Goal: Task Accomplishment & Management: Use online tool/utility

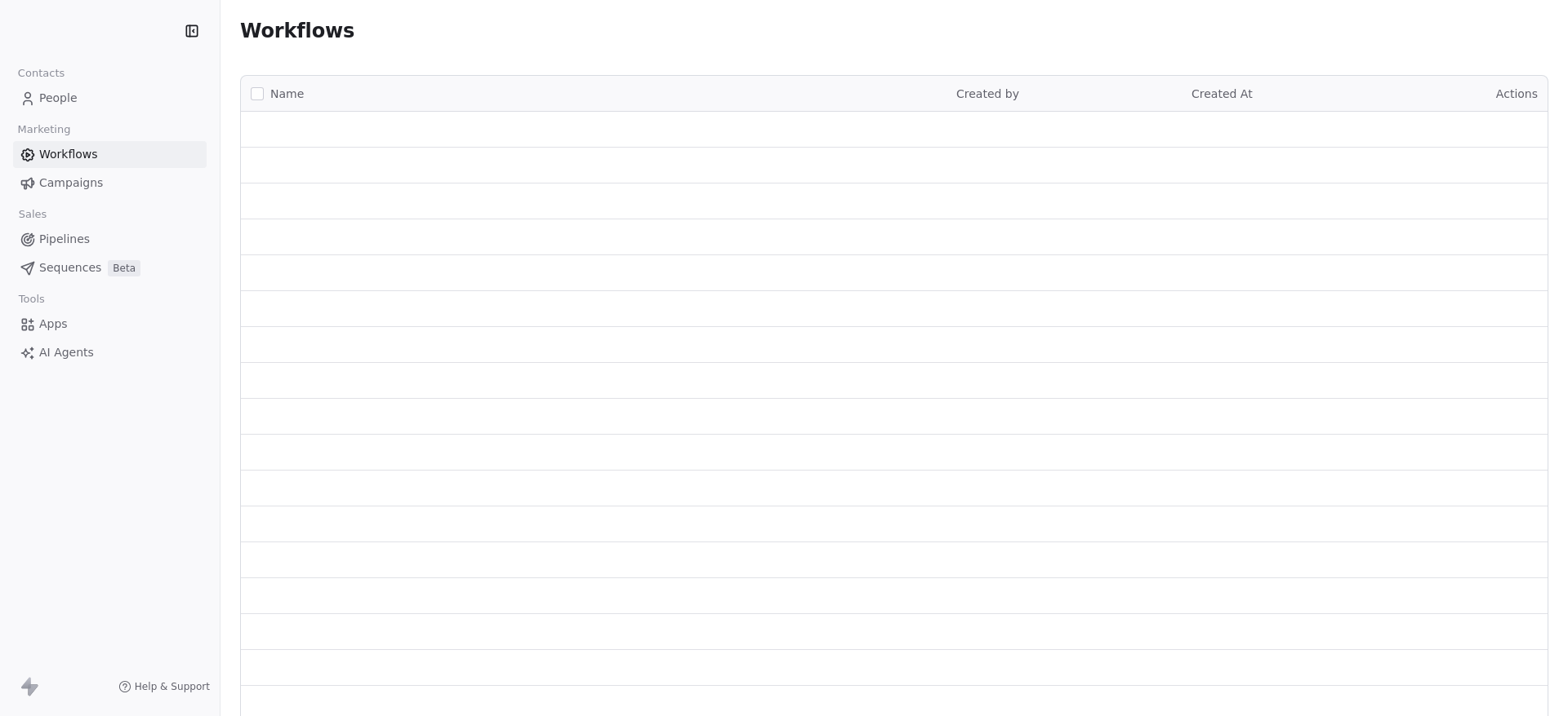
click at [60, 107] on link "People" at bounding box center [109, 98] width 193 height 27
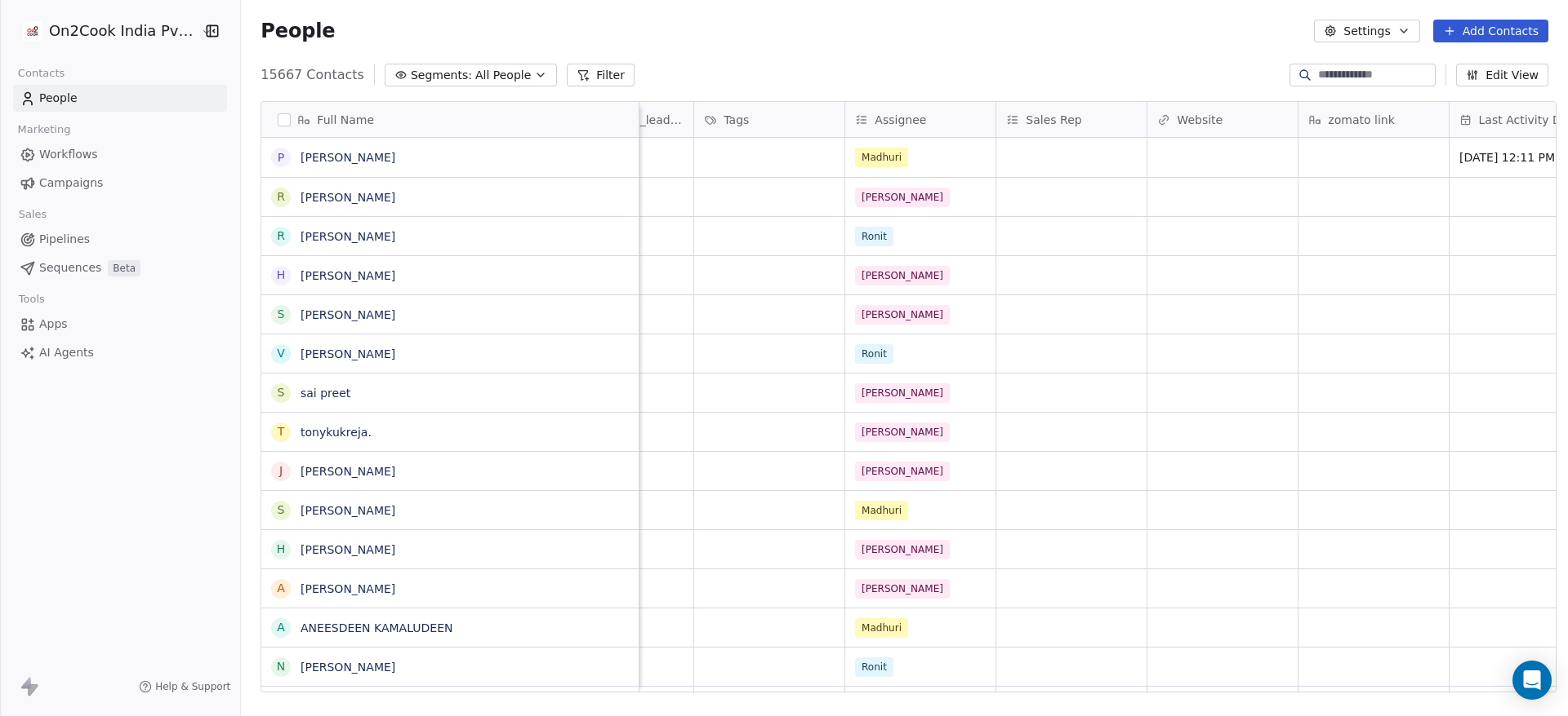
scroll to position [0, 1454]
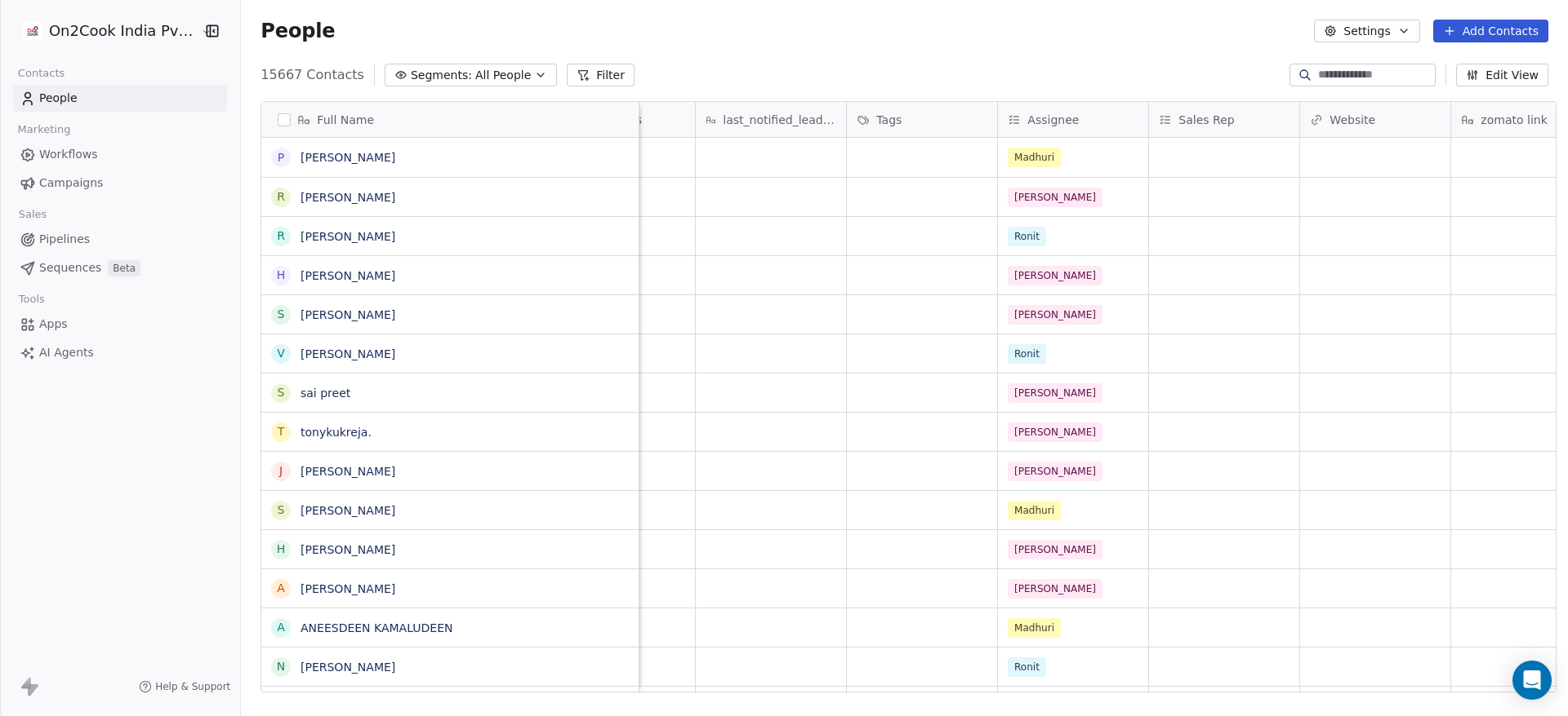
click at [577, 62] on div "15667 Contacts Segments: All People Filter Edit View" at bounding box center [904, 74] width 1326 height 26
click at [577, 68] on button "Filter" at bounding box center [600, 75] width 68 height 23
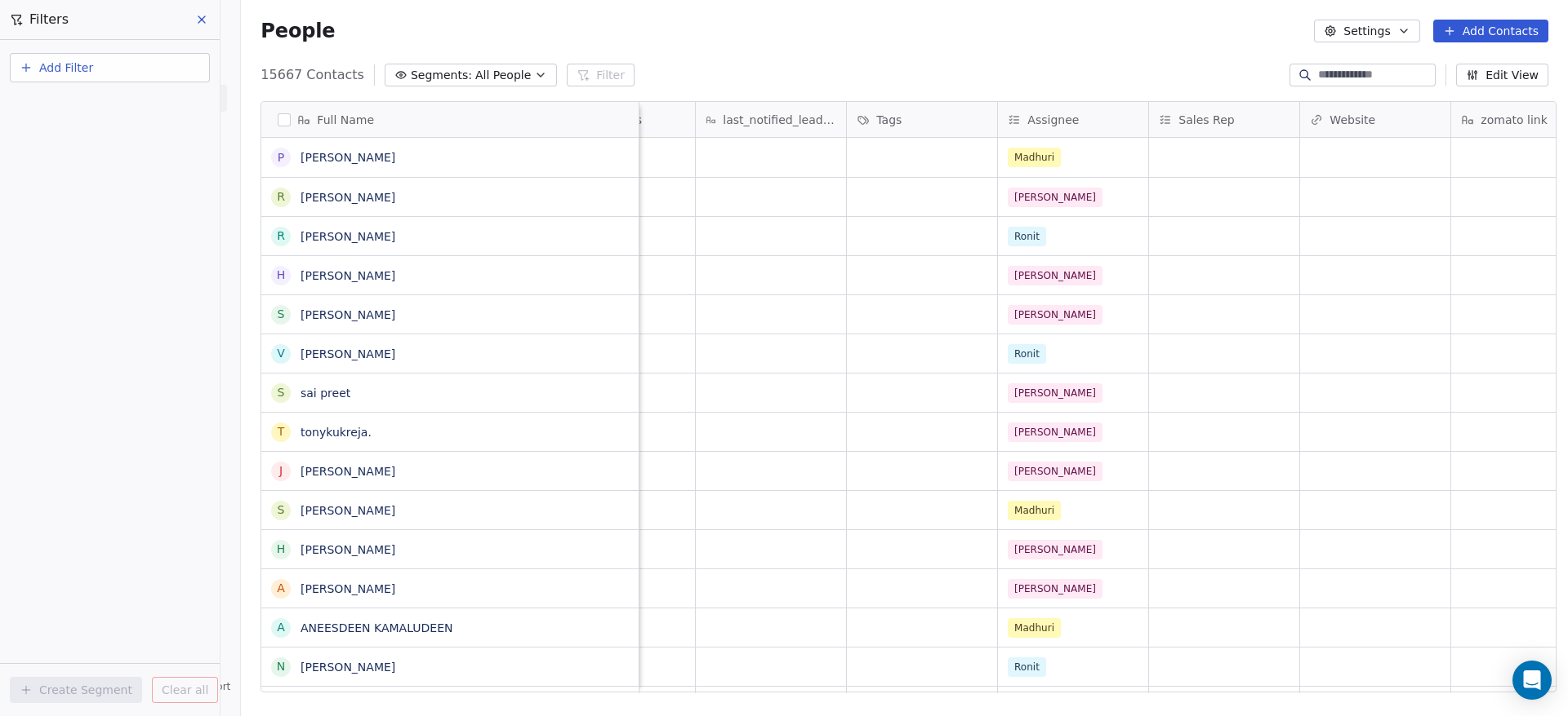
click at [178, 67] on button "Add Filter" at bounding box center [109, 68] width 200 height 29
click at [167, 98] on div "Contact properties" at bounding box center [109, 106] width 166 height 17
type input "***"
click at [148, 160] on div "Created Date" at bounding box center [109, 164] width 166 height 16
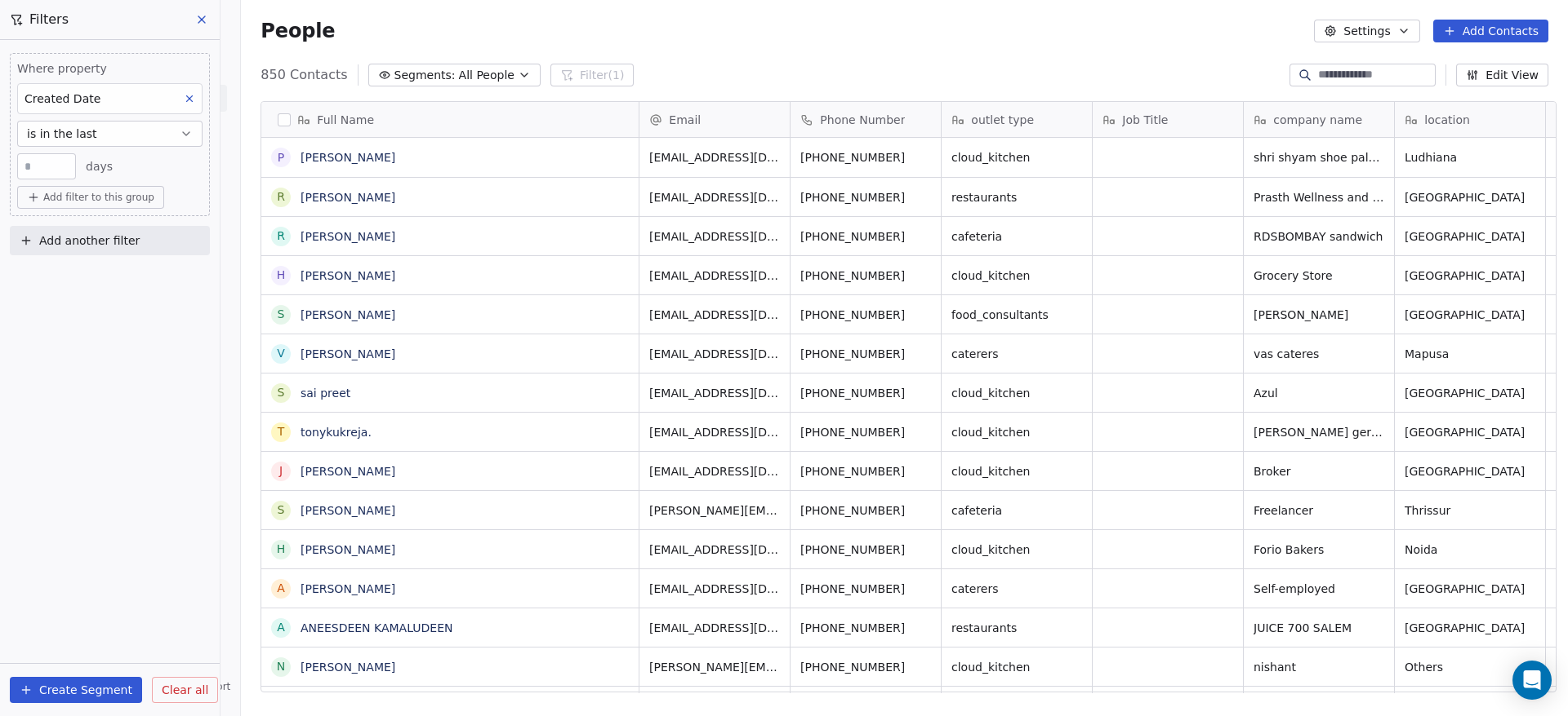
scroll to position [611, 1315]
click at [129, 130] on button "is in the last" at bounding box center [109, 133] width 186 height 26
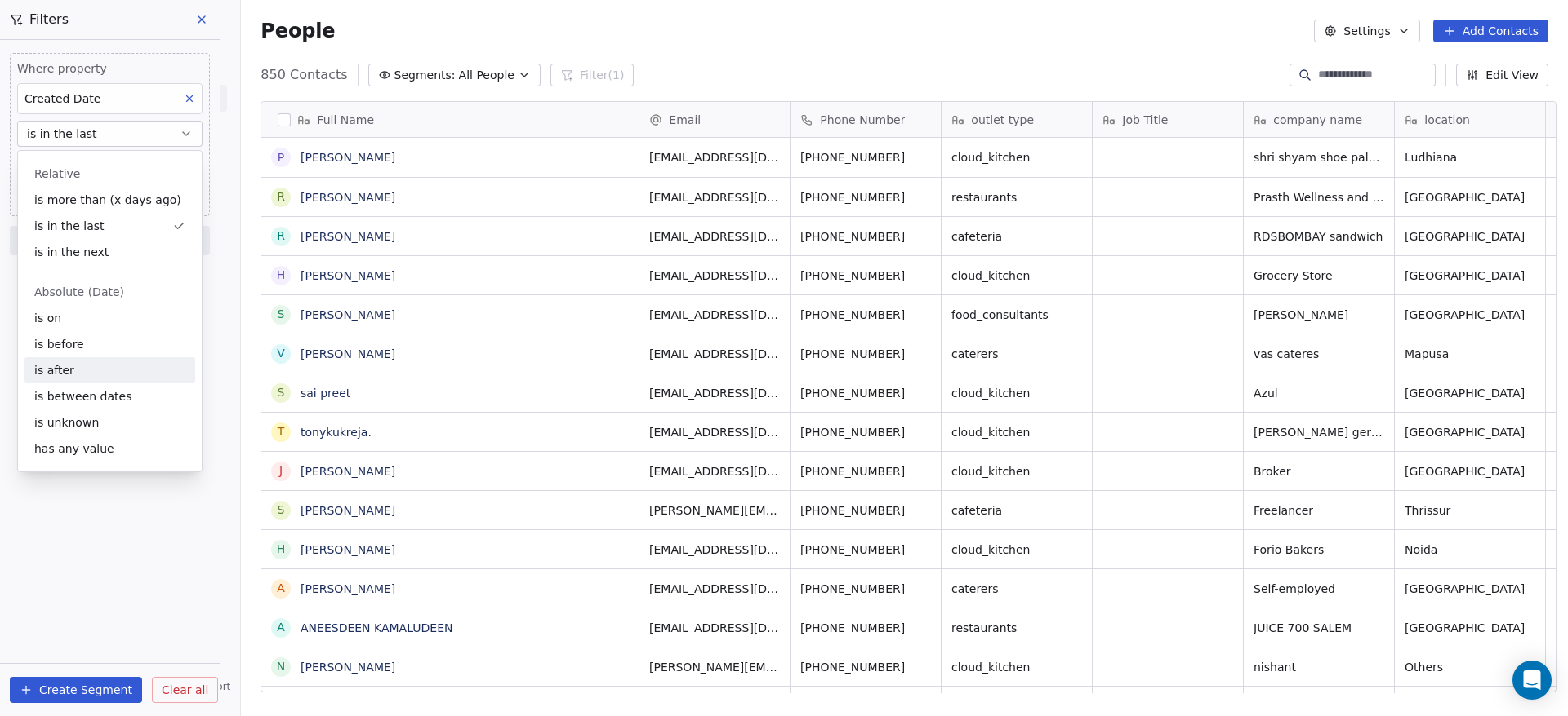
click at [89, 367] on div "is after" at bounding box center [109, 370] width 170 height 26
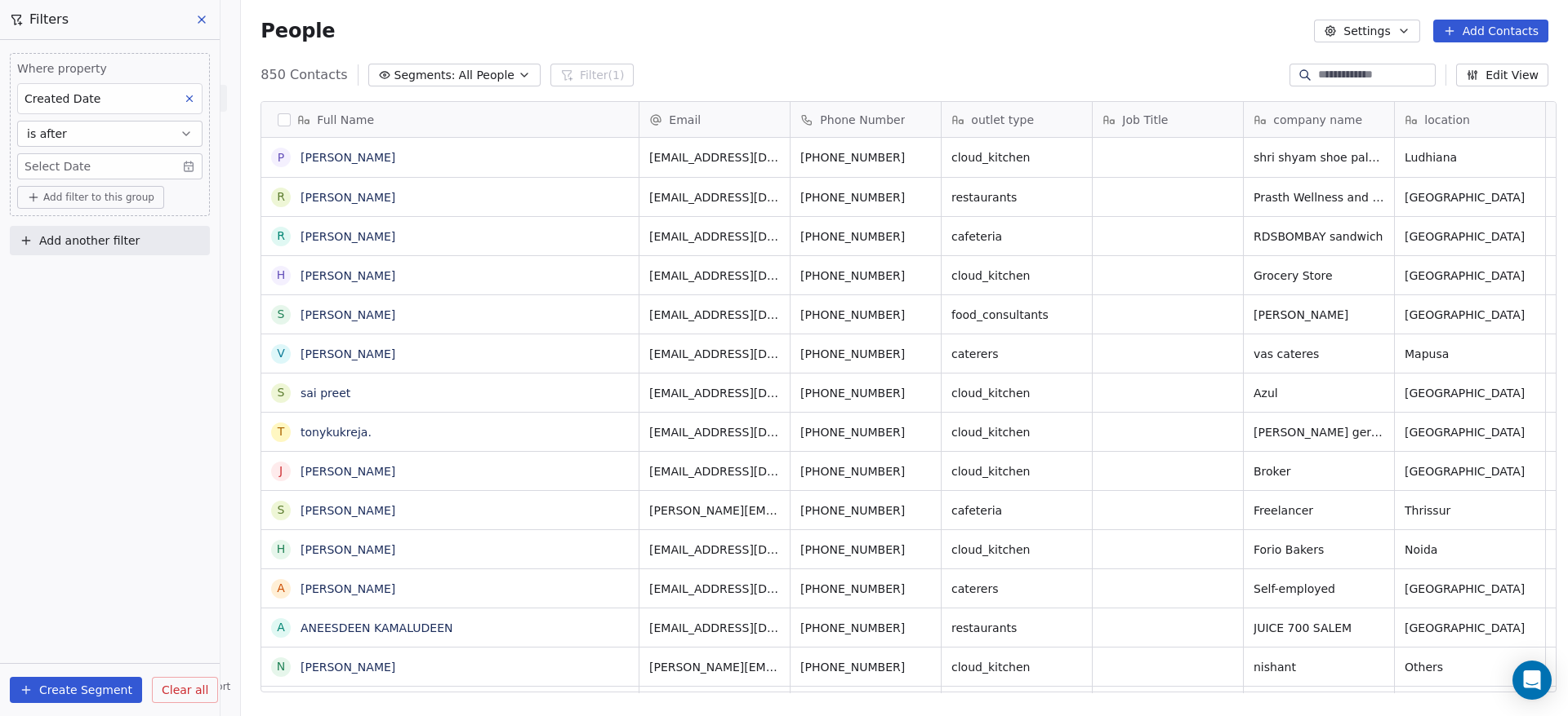
click at [102, 165] on body "On2Cook India Pvt. Ltd. Contacts People Marketing Workflows Campaigns Sales Pip…" at bounding box center [784, 358] width 1568 height 716
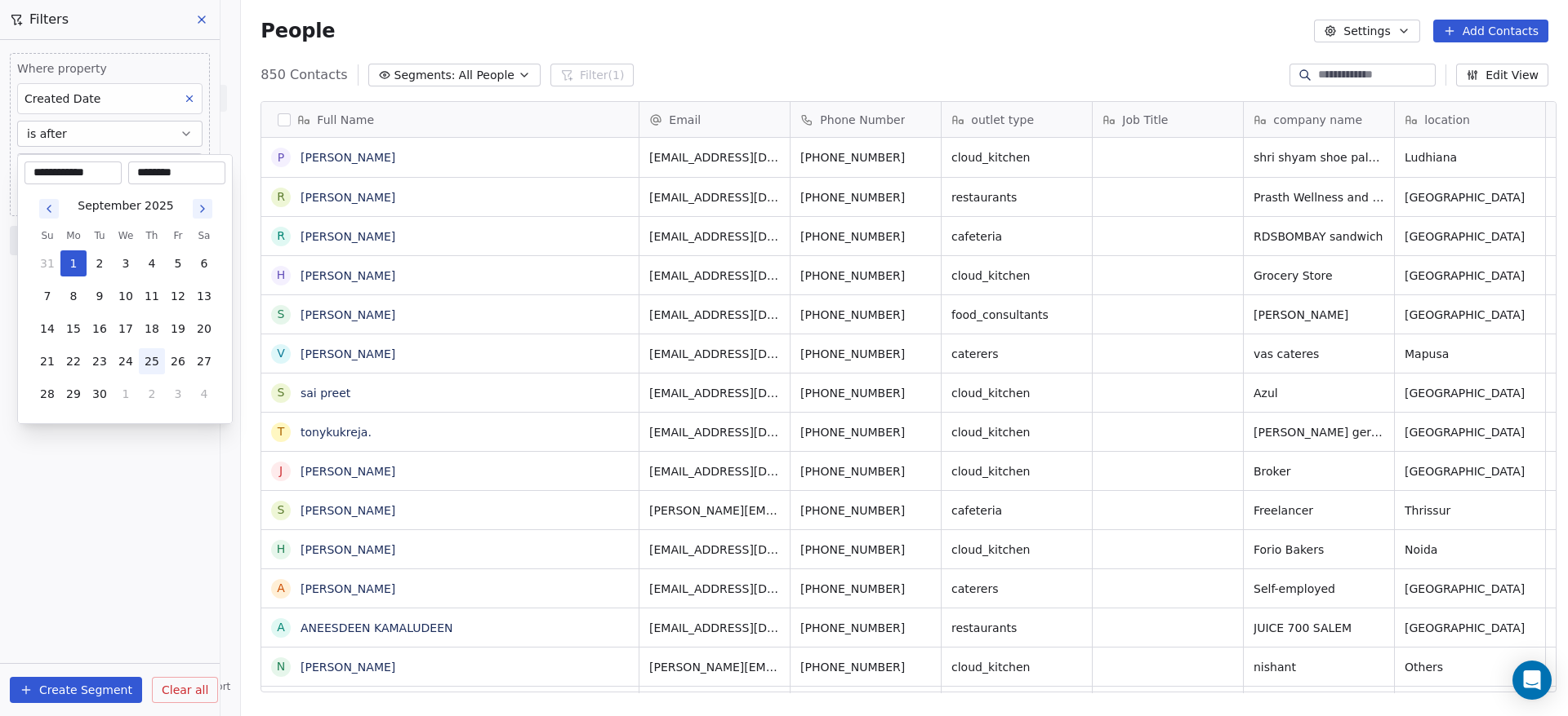
click at [149, 357] on button "25" at bounding box center [151, 360] width 26 height 26
click at [55, 210] on button "Go to previous month" at bounding box center [49, 208] width 20 height 20
click at [78, 396] on button "25" at bounding box center [73, 394] width 26 height 26
type input "**********"
click at [121, 497] on html "On2Cook India Pvt. Ltd. Contacts People Marketing Workflows Campaigns Sales Pip…" at bounding box center [784, 358] width 1568 height 716
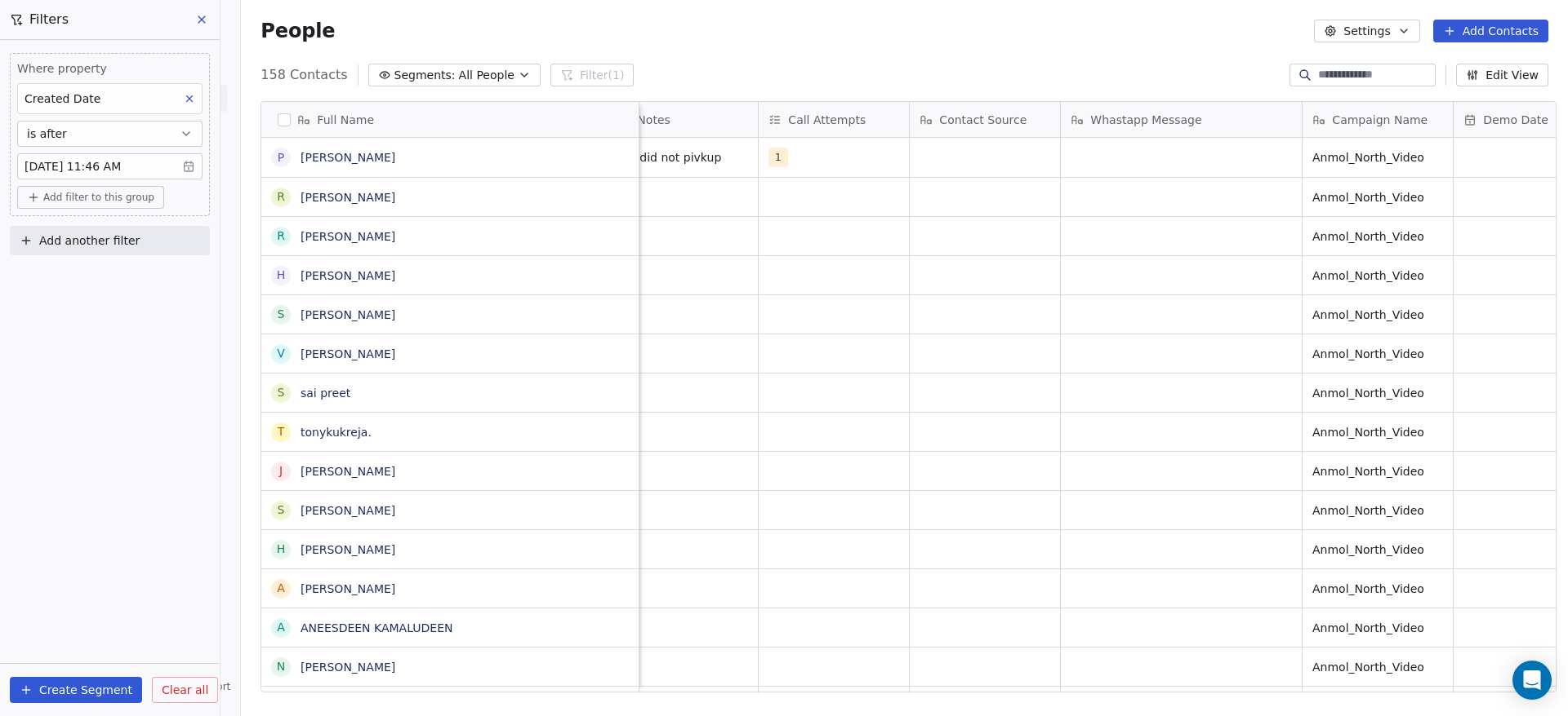
scroll to position [0, 2964]
